Goal: Task Accomplishment & Management: Manage account settings

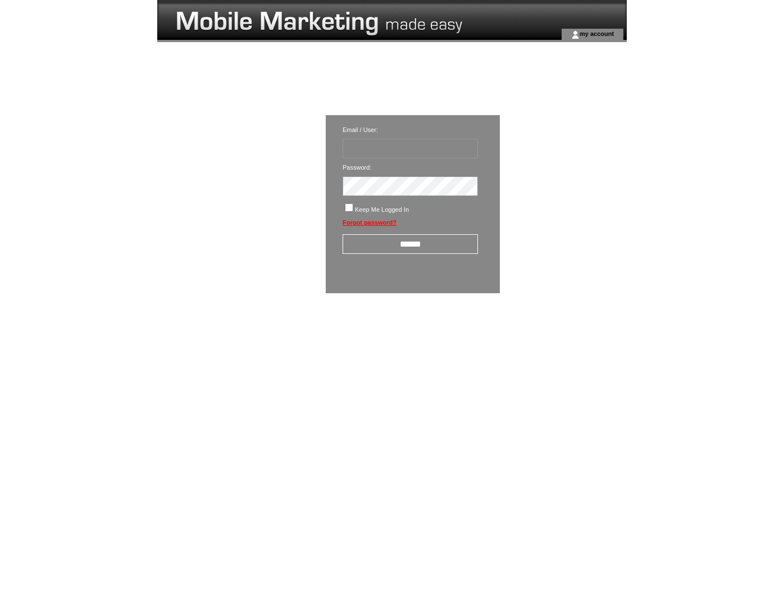
click at [596, 34] on span "my account" at bounding box center [597, 33] width 34 height 7
click at [560, 332] on img at bounding box center [560, 328] width 56 height 14
